Goal: Task Accomplishment & Management: Manage account settings

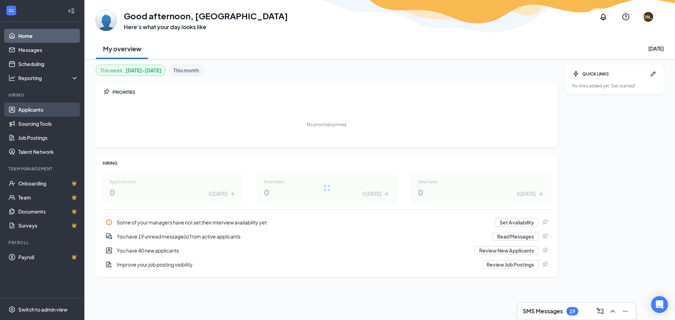
click at [53, 106] on link "Applicants" at bounding box center [48, 110] width 60 height 14
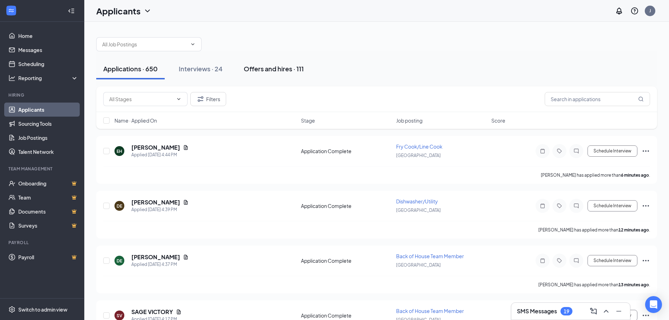
click at [254, 72] on div "Offers and hires · 111" at bounding box center [274, 68] width 60 height 9
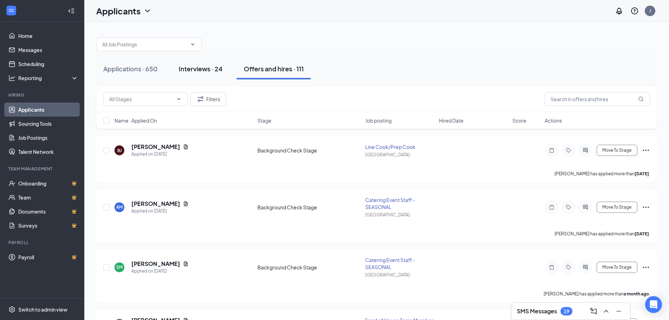
click at [208, 72] on div "Interviews · 24" at bounding box center [201, 68] width 44 height 9
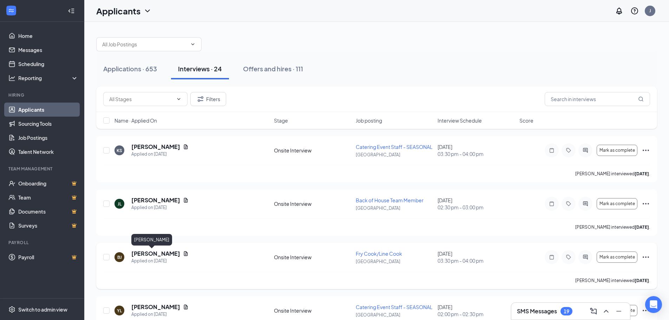
click at [143, 252] on h5 "[PERSON_NAME]" at bounding box center [155, 254] width 49 height 8
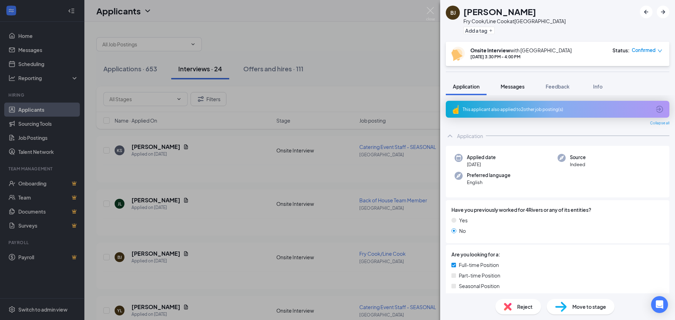
click at [508, 89] on span "Messages" at bounding box center [512, 86] width 24 height 6
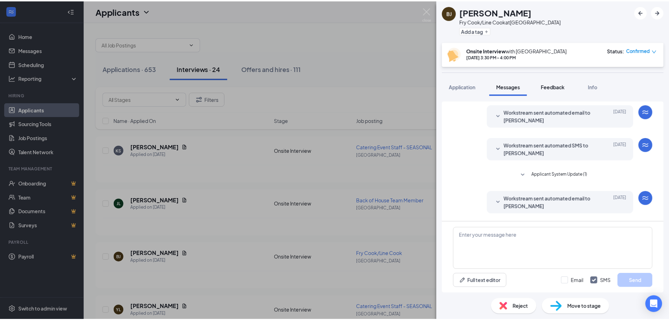
scroll to position [48, 0]
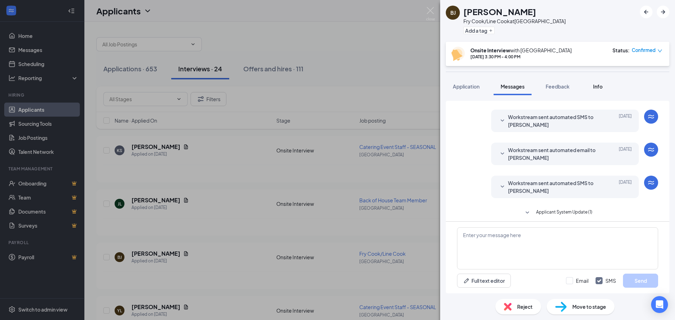
click at [600, 92] on button "Info" at bounding box center [597, 87] width 28 height 18
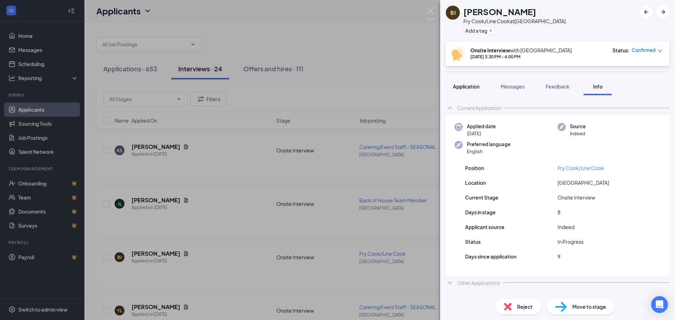
click at [462, 90] on button "Application" at bounding box center [466, 87] width 41 height 18
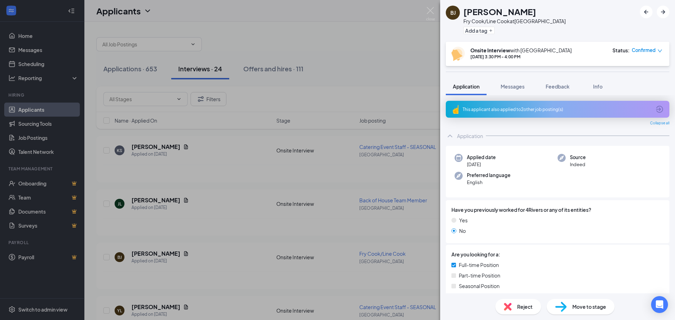
click at [435, 7] on div "[PERSON_NAME] [PERSON_NAME] [PERSON_NAME] Cook/Line Cook at [GEOGRAPHIC_DATA] A…" at bounding box center [337, 160] width 675 height 320
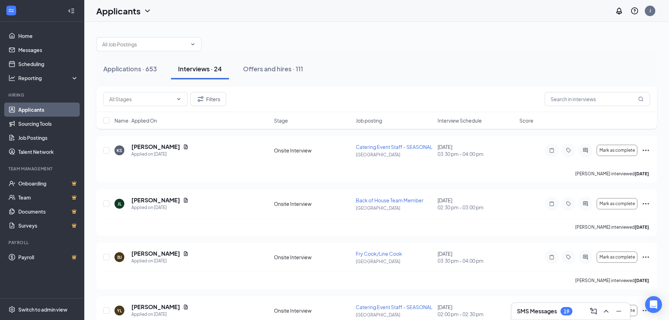
click at [340, 46] on div at bounding box center [376, 40] width 561 height 21
